Goal: Find specific page/section: Find specific page/section

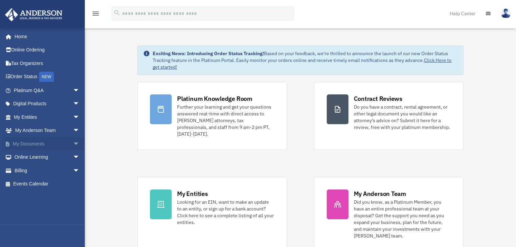
click at [46, 141] on link "My Documents arrow_drop_down" at bounding box center [47, 144] width 85 height 14
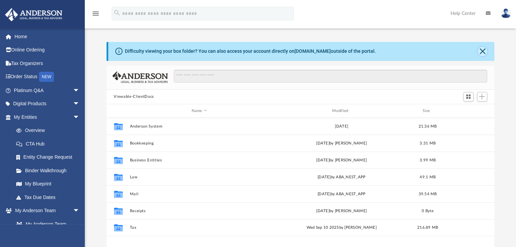
click at [483, 53] on button "Close" at bounding box center [481, 51] width 9 height 9
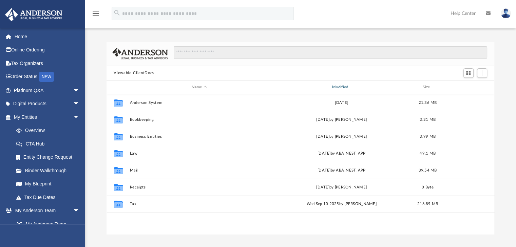
click at [343, 90] on div "Modified" at bounding box center [340, 87] width 139 height 6
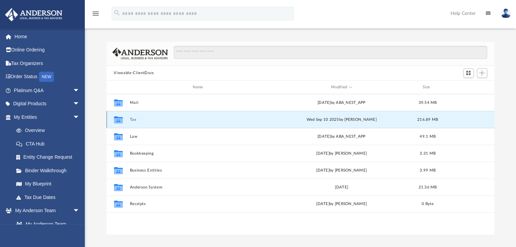
click at [136, 121] on button "Tax" at bounding box center [198, 120] width 139 height 4
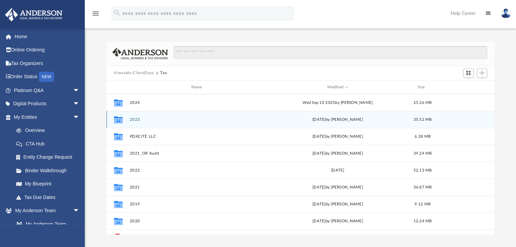
click at [136, 121] on button "2023" at bounding box center [197, 120] width 137 height 4
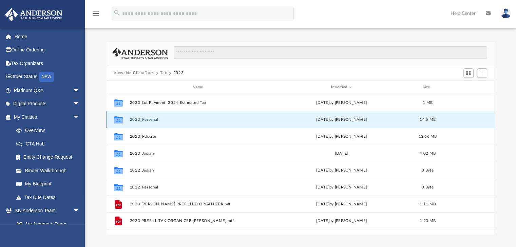
click at [136, 121] on button "2023_Personal" at bounding box center [198, 120] width 139 height 4
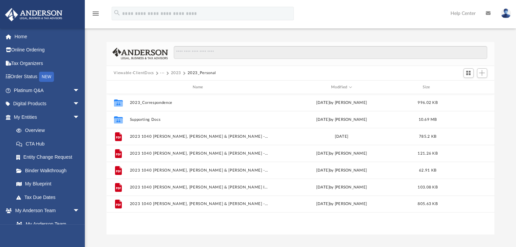
click at [160, 73] on button "···" at bounding box center [162, 73] width 4 height 6
click at [166, 83] on li "Tax" at bounding box center [166, 84] width 6 height 7
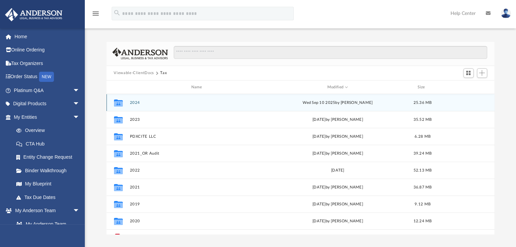
click at [134, 105] on div "Collaborated Folder 2024 [DATE] by [PERSON_NAME] 25.36 MB" at bounding box center [300, 102] width 388 height 17
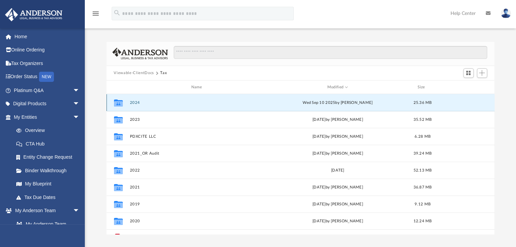
click at [135, 103] on button "2024" at bounding box center [197, 103] width 137 height 4
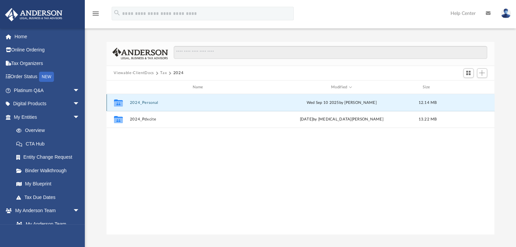
click at [135, 103] on button "2024_Personal" at bounding box center [198, 103] width 139 height 4
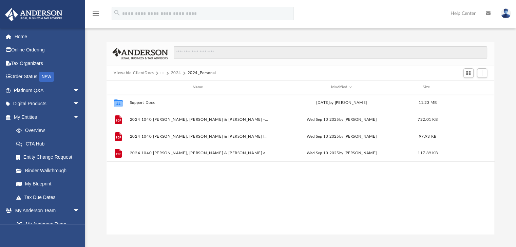
click at [500, 17] on link at bounding box center [505, 13] width 20 height 30
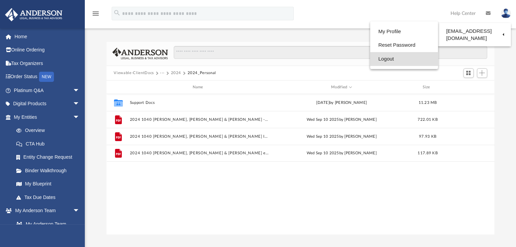
click at [401, 62] on link "Logout" at bounding box center [404, 59] width 68 height 14
